Goal: Information Seeking & Learning: Learn about a topic

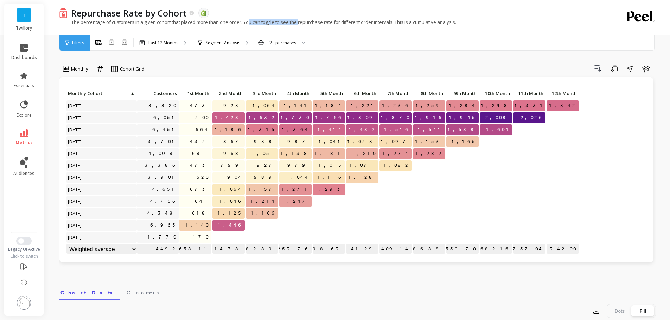
drag, startPoint x: 250, startPoint y: 25, endPoint x: 302, endPoint y: 21, distance: 51.8
click at [302, 21] on p "The percentage of customers in a given cohort that placed more than one order. …" at bounding box center [257, 22] width 397 height 6
click at [223, 40] on p "Segment Analysis" at bounding box center [223, 43] width 34 height 6
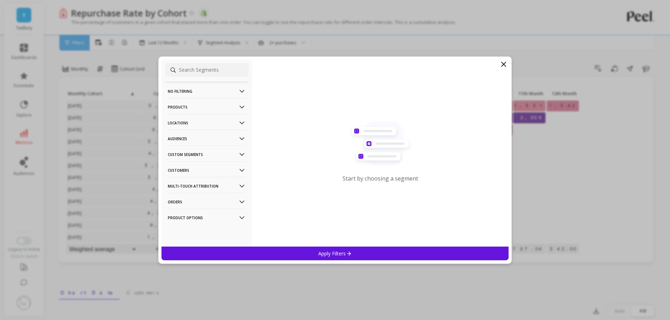
click at [193, 106] on p "Products" at bounding box center [207, 107] width 78 height 18
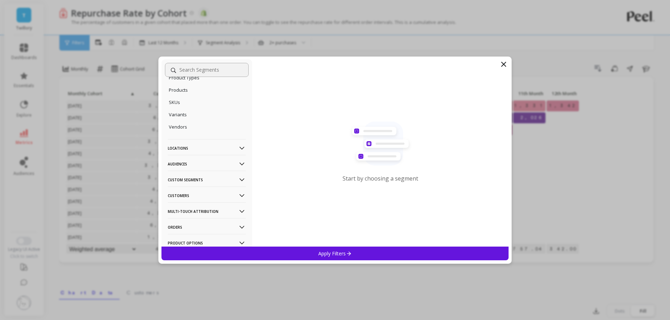
scroll to position [70, 0]
click at [204, 148] on p "Locations" at bounding box center [207, 145] width 78 height 18
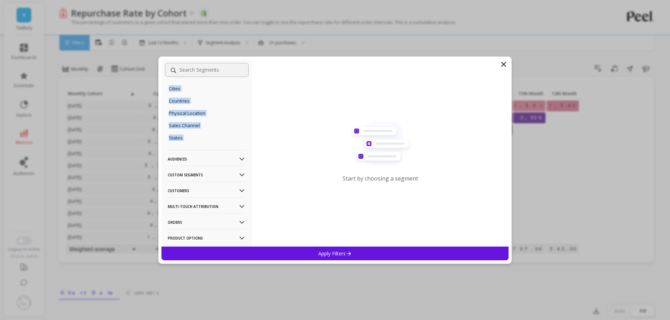
scroll to position [0, 0]
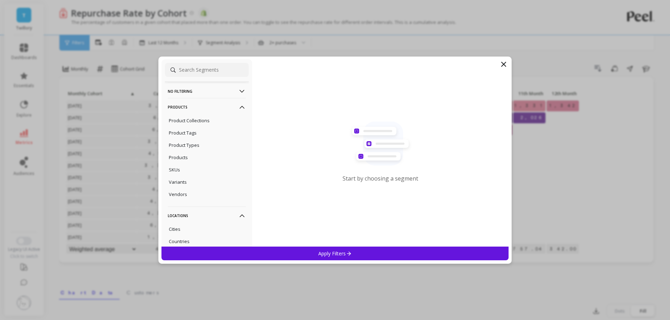
click at [238, 91] on filtering-icon at bounding box center [242, 92] width 8 height 8
click at [245, 93] on div "No filtering Overall Products Product Collections Product Tags Product Types Pr…" at bounding box center [206, 152] width 91 height 187
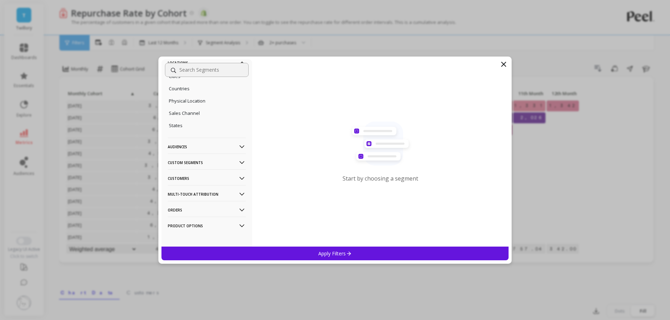
scroll to position [175, 0]
